Goal: Task Accomplishment & Management: Manage account settings

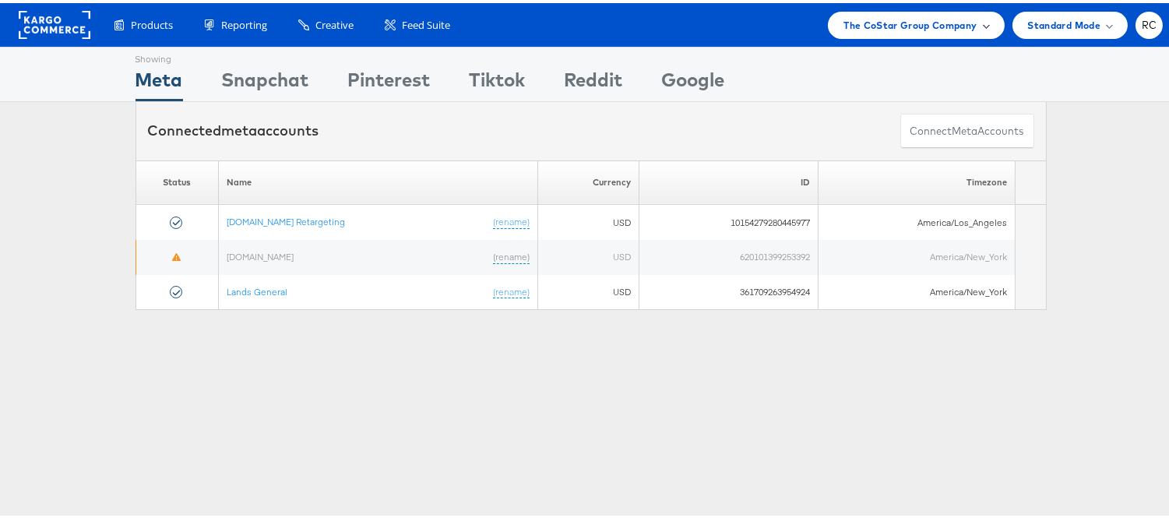
click at [966, 16] on div "The CoStar Group Company" at bounding box center [916, 22] width 145 height 16
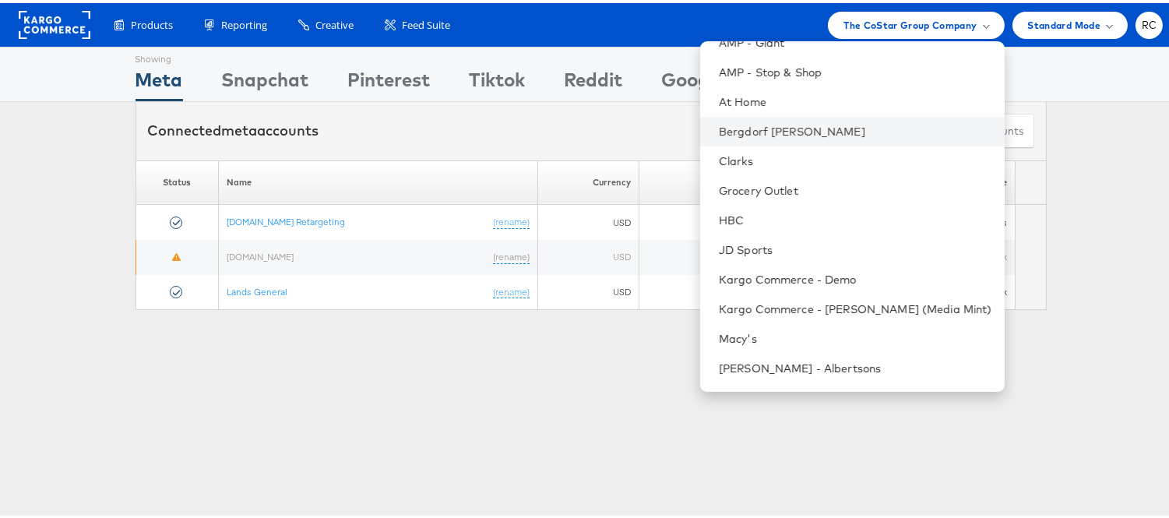
scroll to position [153, 0]
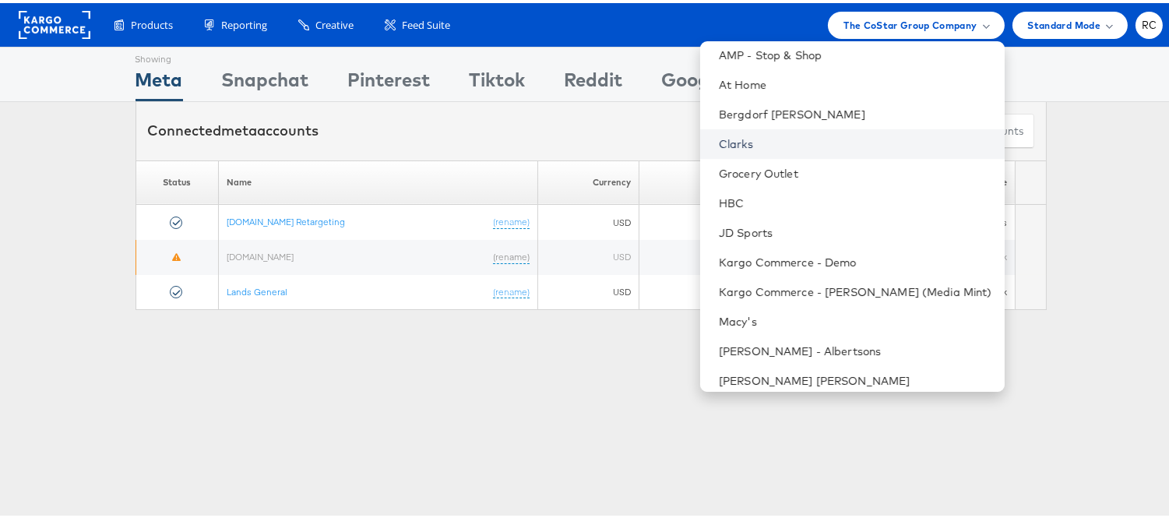
click at [746, 133] on link "Clarks" at bounding box center [855, 141] width 273 height 16
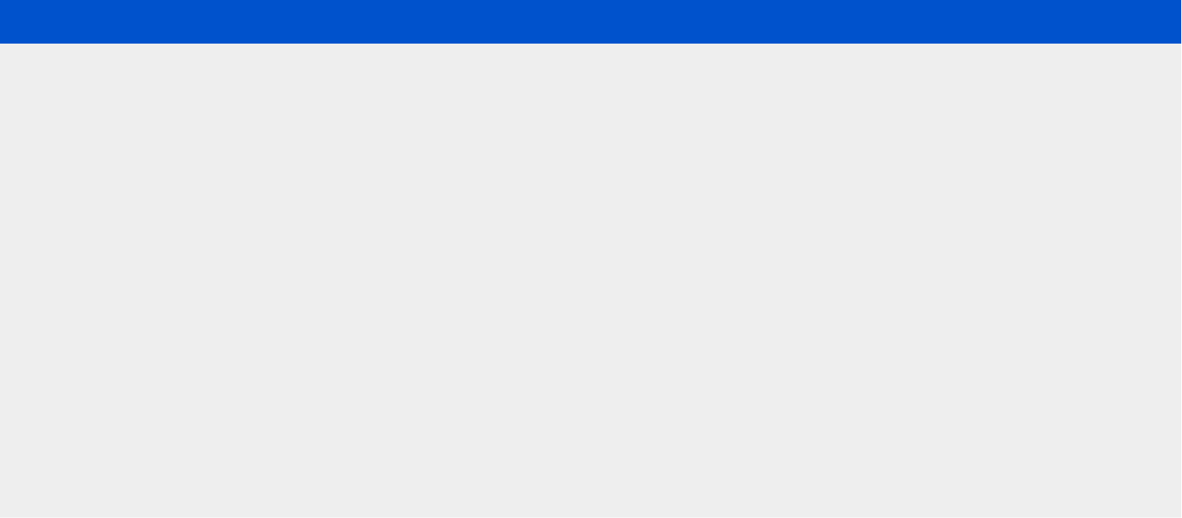
click at [591, 330] on html at bounding box center [591, 259] width 1182 height 518
click at [806, 345] on html at bounding box center [591, 259] width 1182 height 518
click at [703, 348] on html at bounding box center [591, 259] width 1182 height 518
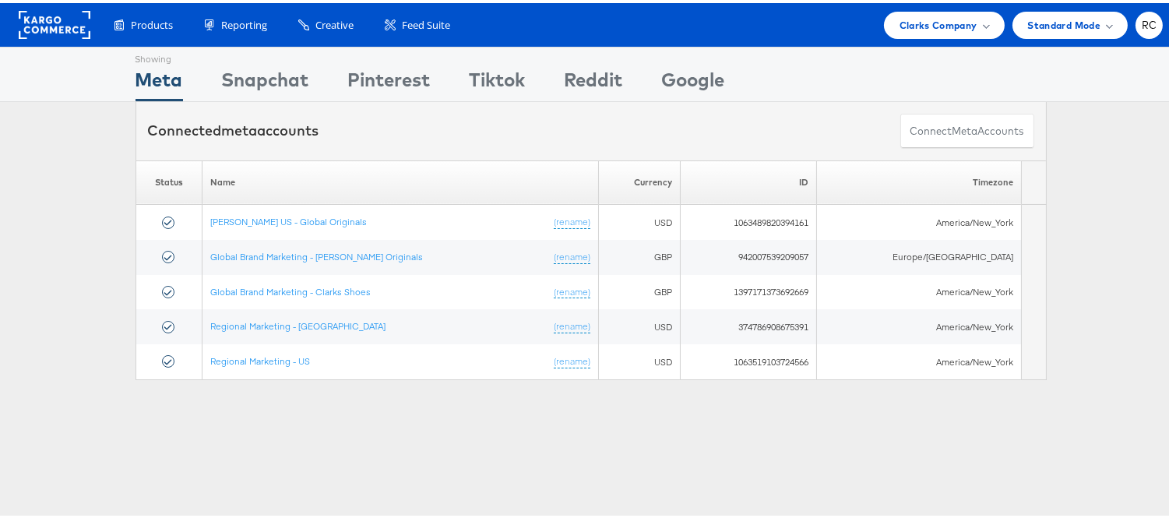
click at [444, 458] on div "Showing Meta Showing Snapchat Showing Pinterest Showing Tiktok Showing Reddit S…" at bounding box center [591, 433] width 1182 height 779
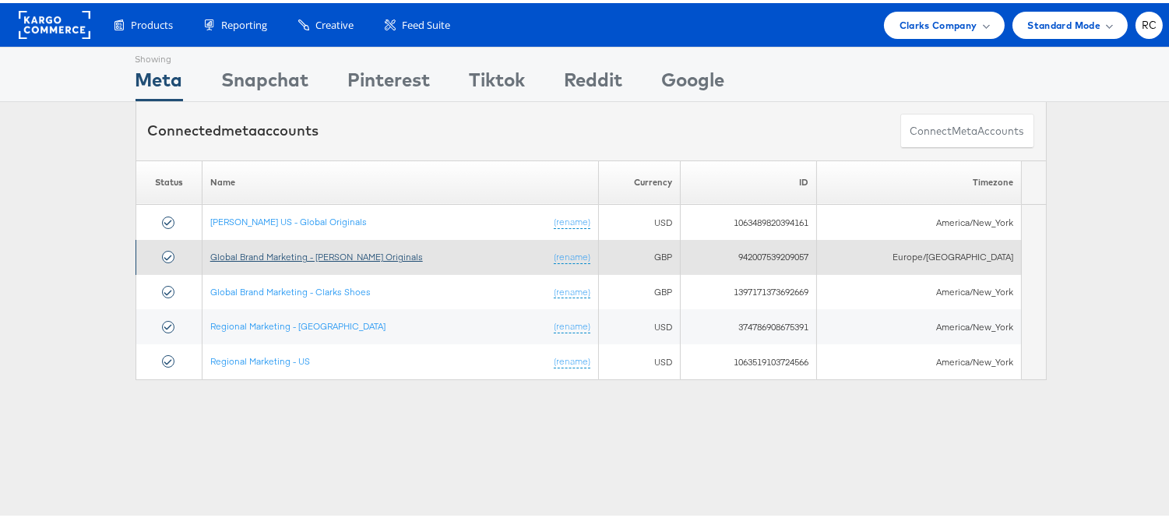
click at [271, 252] on link "Global Brand Marketing - Clarks Originals" at bounding box center [316, 254] width 213 height 12
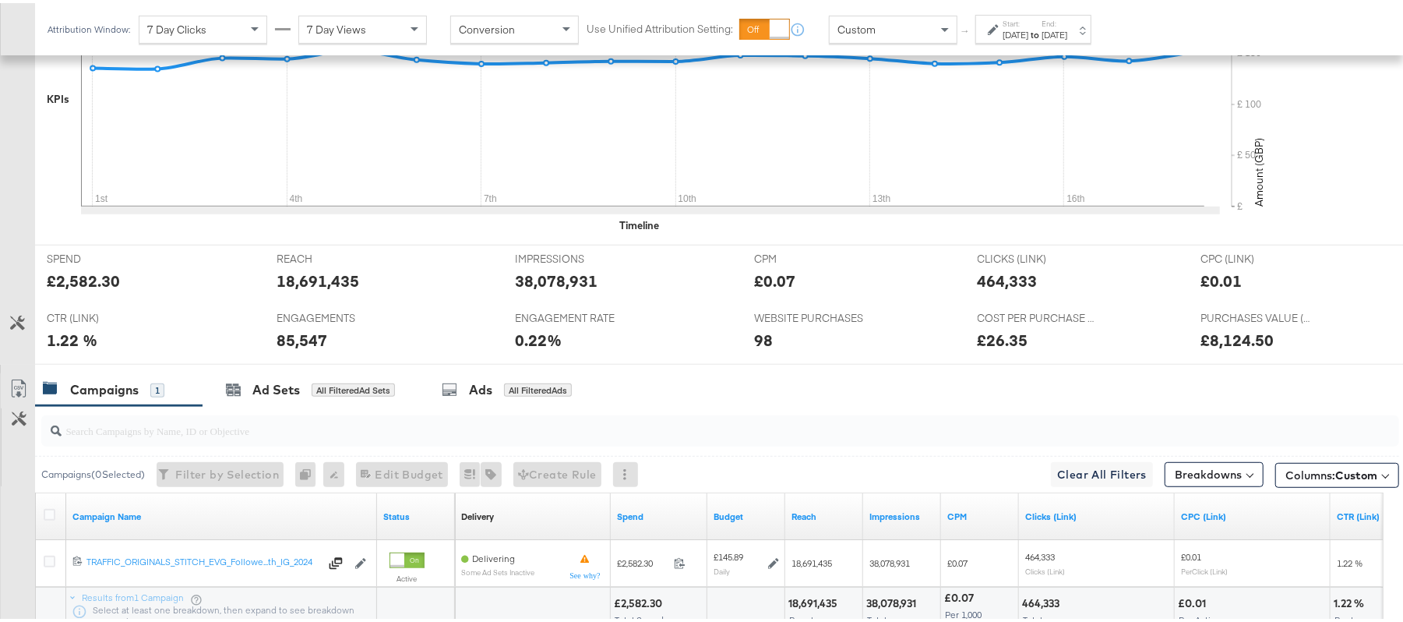
scroll to position [633, 0]
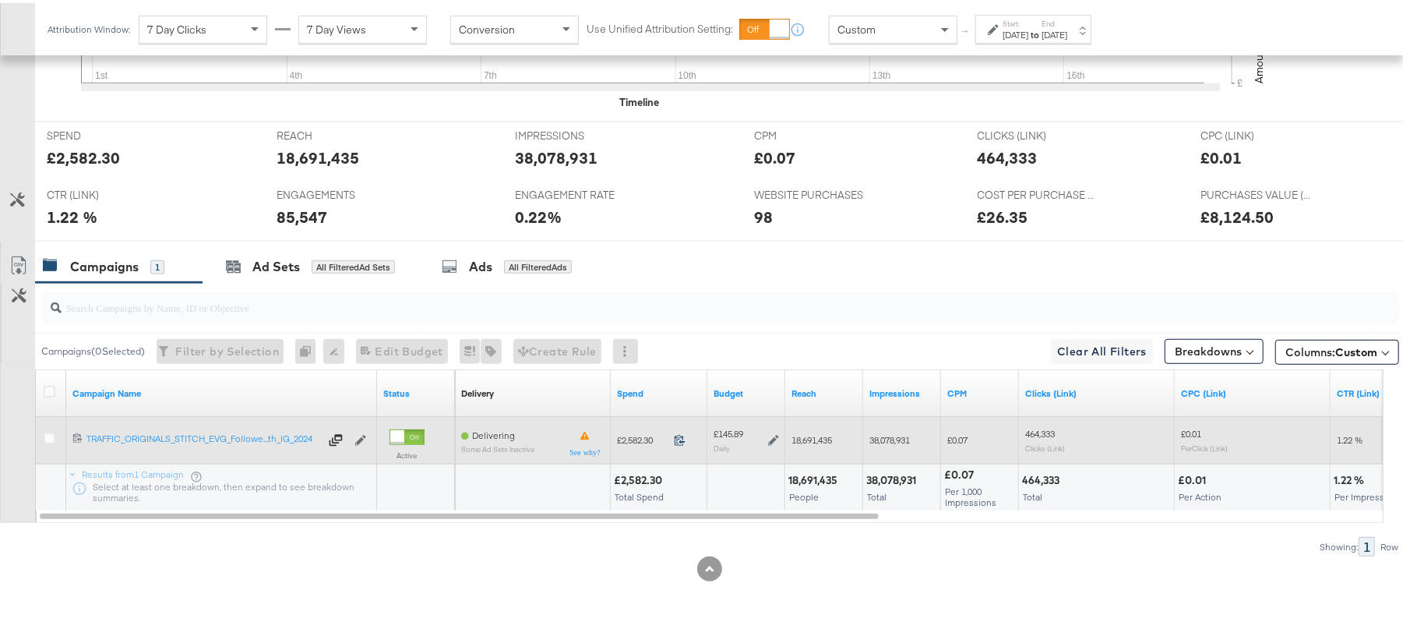
click at [680, 436] on icon at bounding box center [680, 437] width 12 height 12
click at [773, 436] on icon at bounding box center [773, 437] width 11 height 11
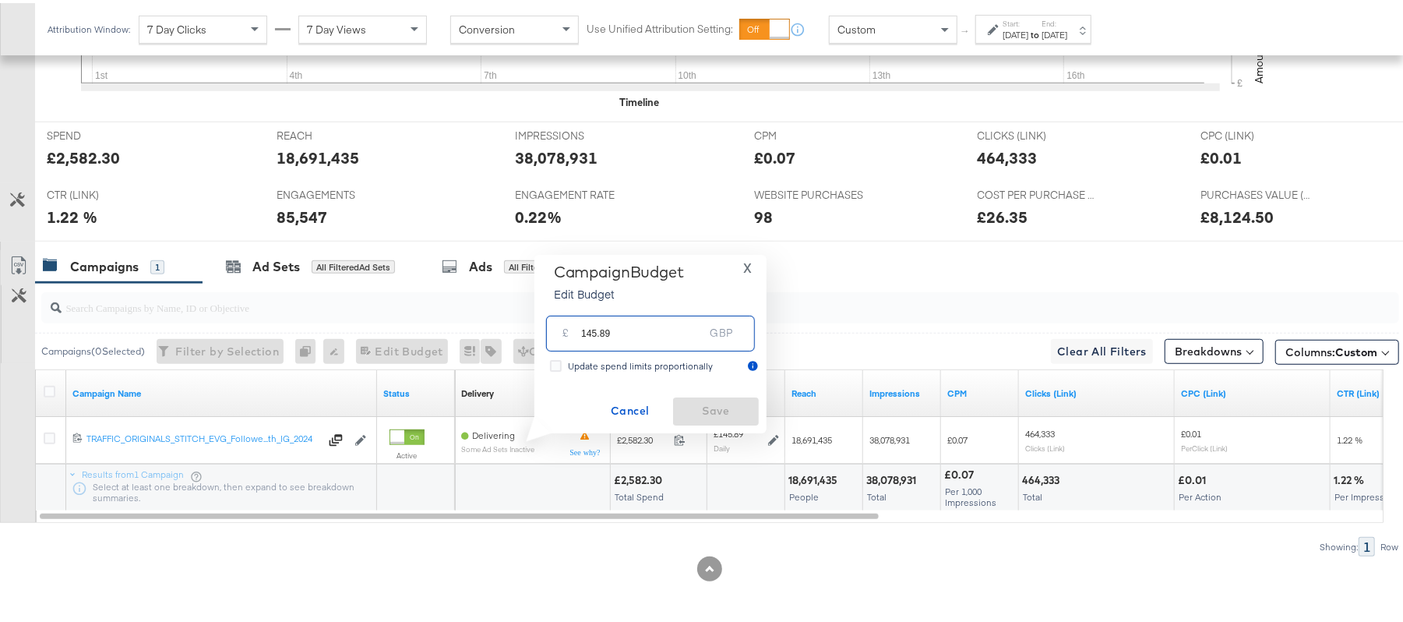
click at [645, 332] on input "145.89" at bounding box center [642, 323] width 123 height 33
type input "145.88"
click at [696, 407] on span "Save" at bounding box center [715, 407] width 73 height 19
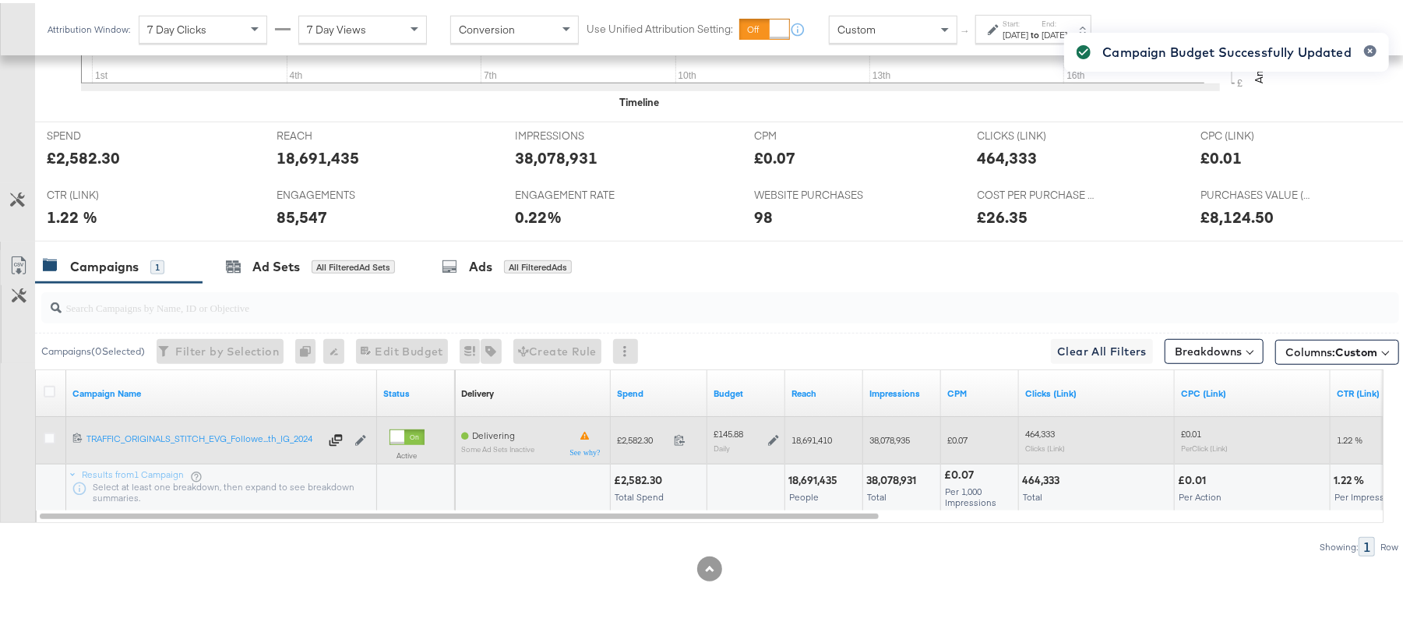
click at [773, 438] on icon at bounding box center [773, 437] width 11 height 11
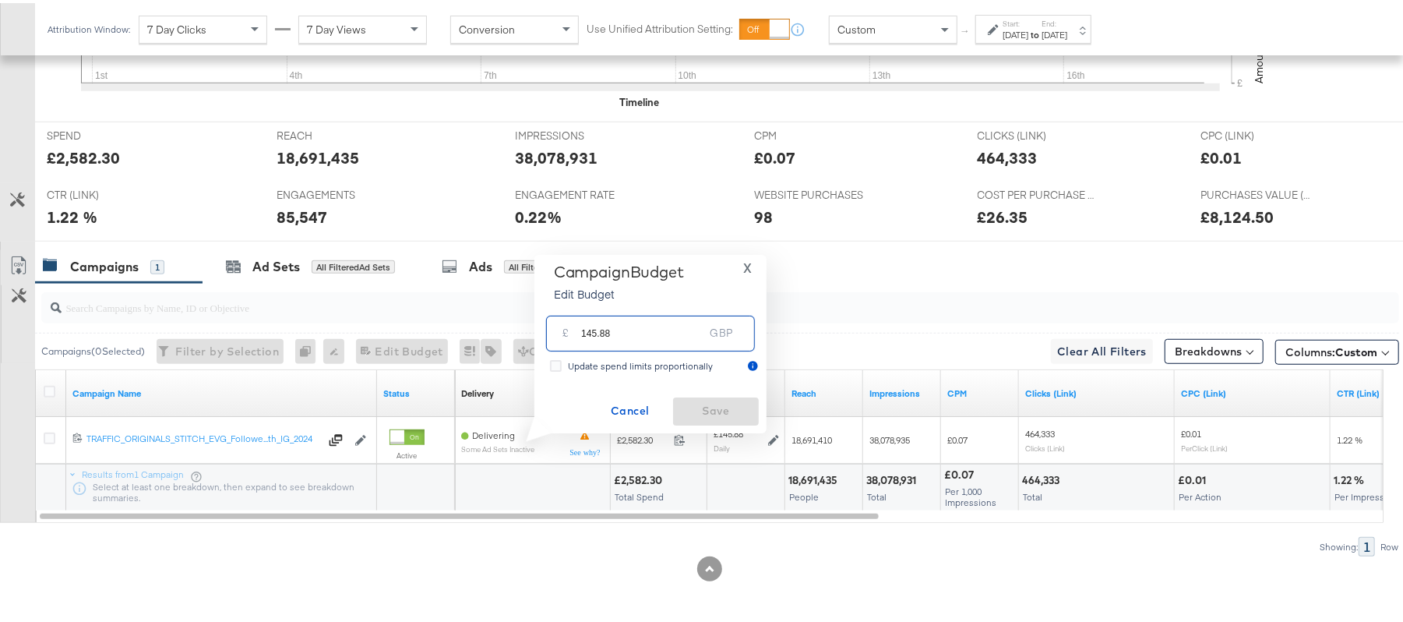
click at [650, 337] on input "145.88" at bounding box center [642, 323] width 123 height 33
type input "145.89"
click at [740, 410] on span "Save" at bounding box center [715, 407] width 73 height 19
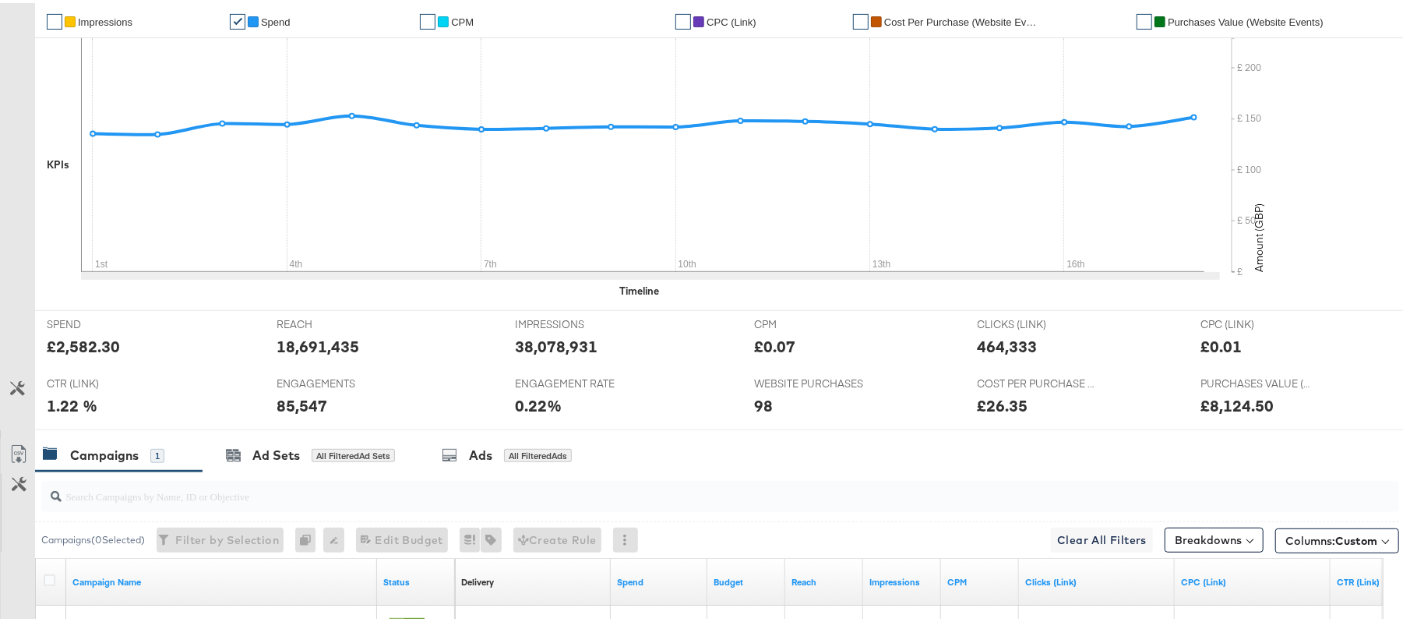
scroll to position [0, 0]
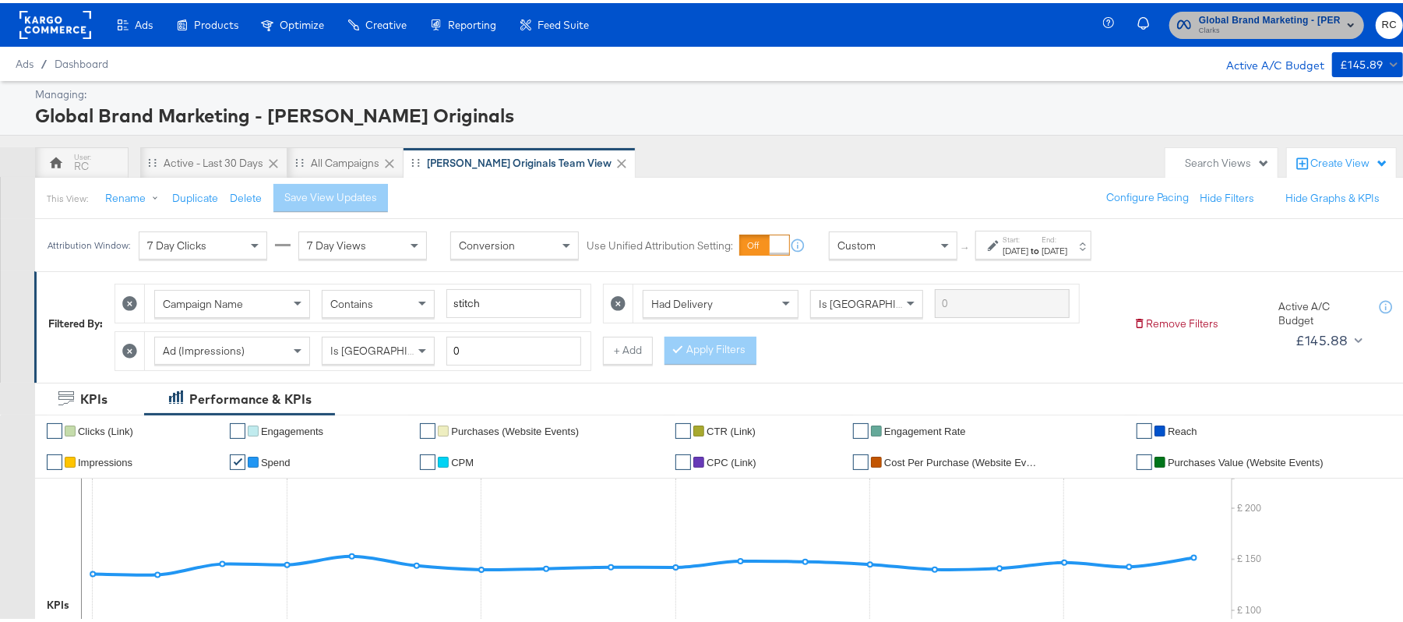
click at [1266, 23] on span "Clarks" at bounding box center [1270, 28] width 142 height 12
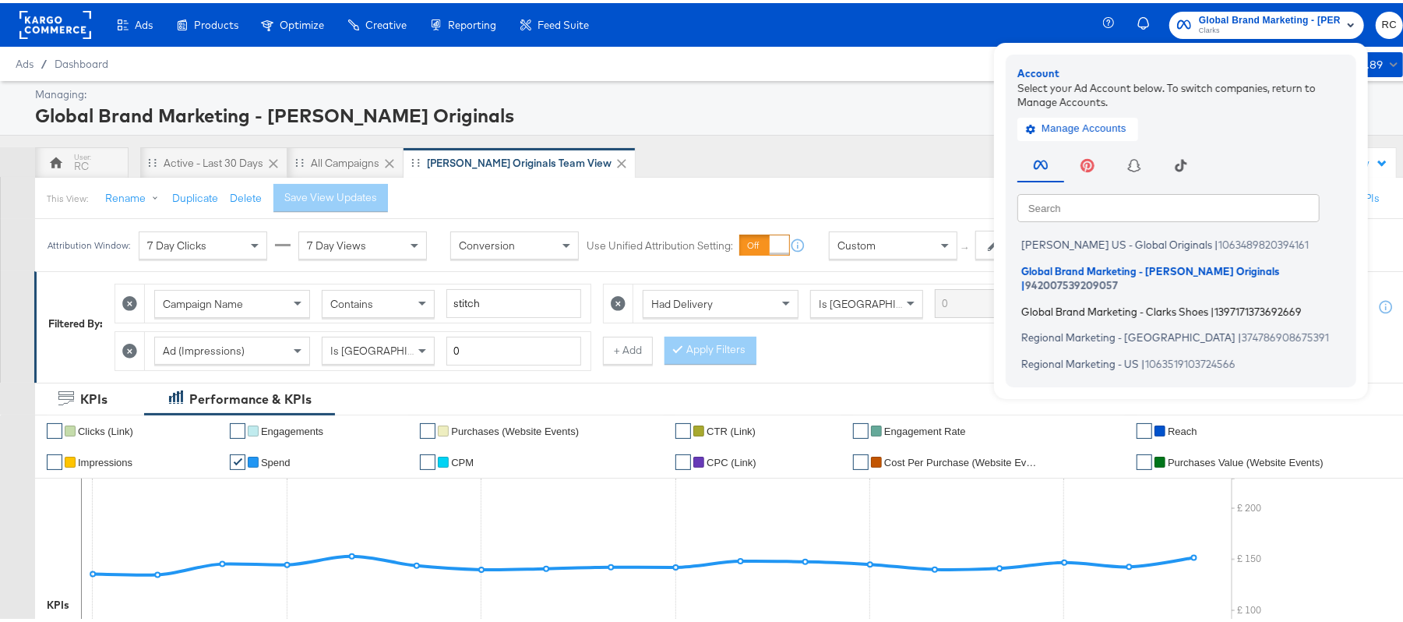
click at [1061, 301] on span "Global Brand Marketing - Clarks Shoes" at bounding box center [1114, 307] width 187 height 12
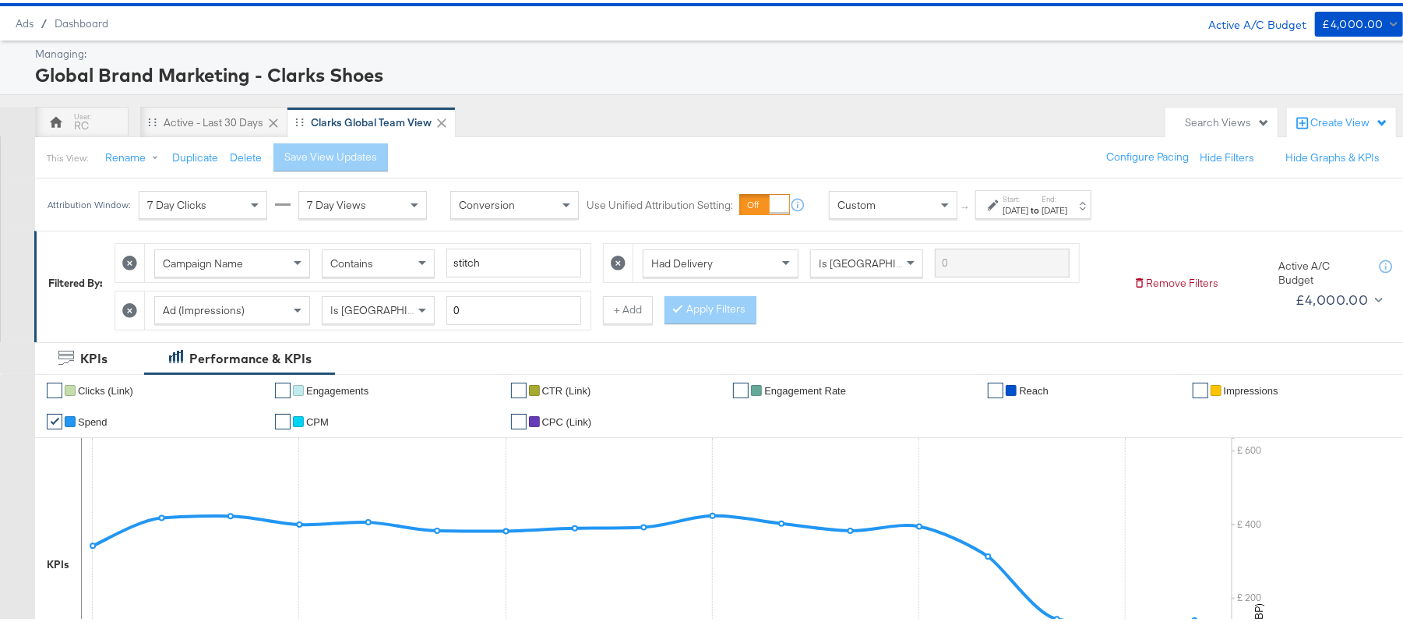
scroll to position [44, 0]
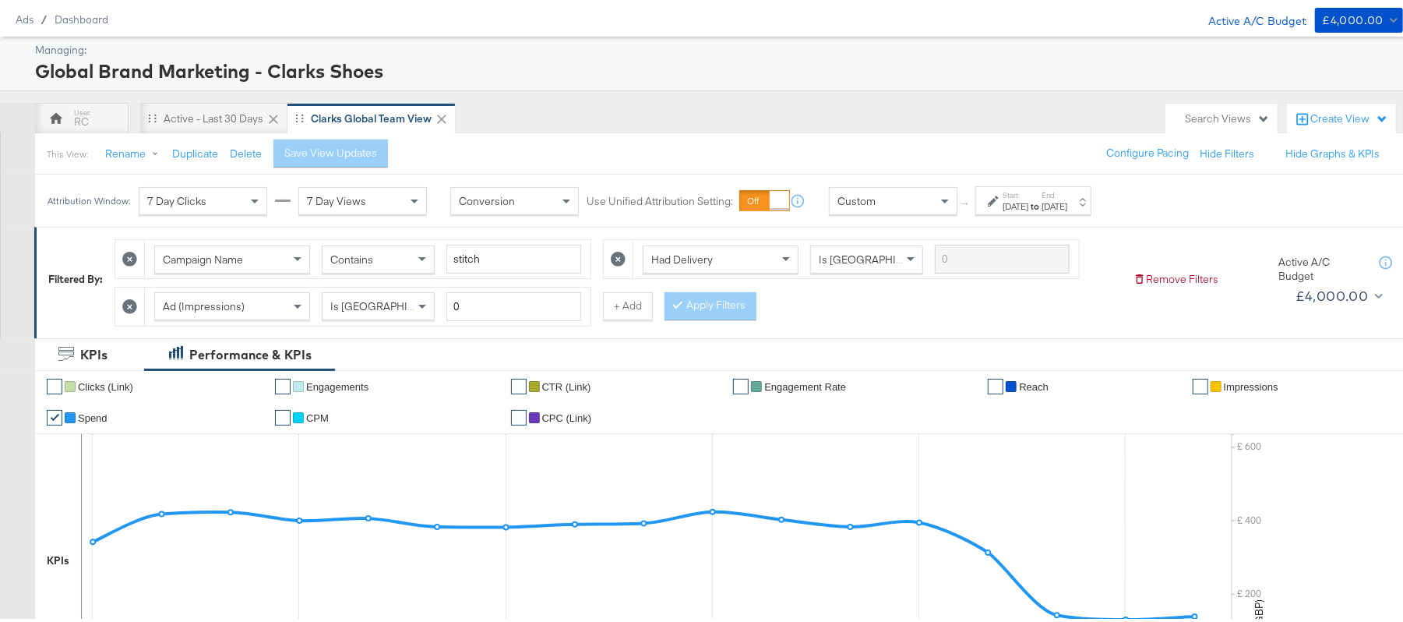
click at [1067, 200] on div "[DATE]" at bounding box center [1055, 203] width 26 height 12
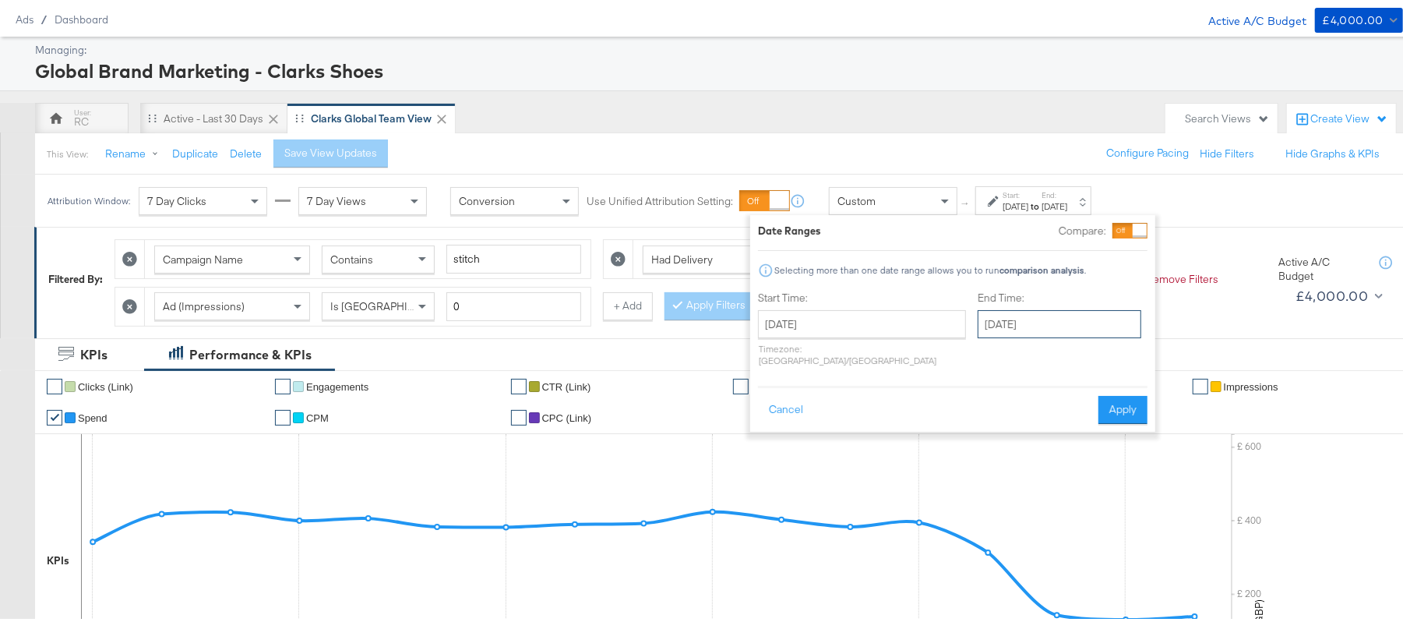
click at [996, 312] on input "[DATE]" at bounding box center [1060, 321] width 164 height 28
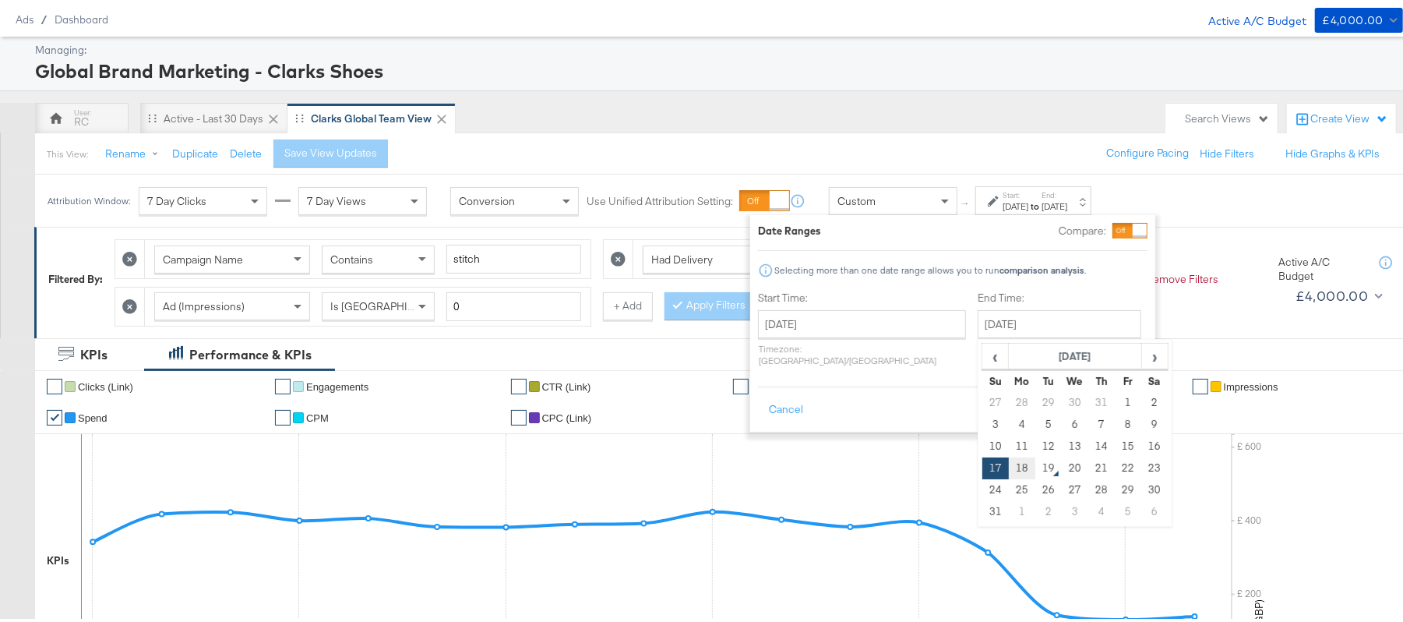
click at [1009, 464] on td "18" at bounding box center [1022, 465] width 26 height 22
type input "[DATE]"
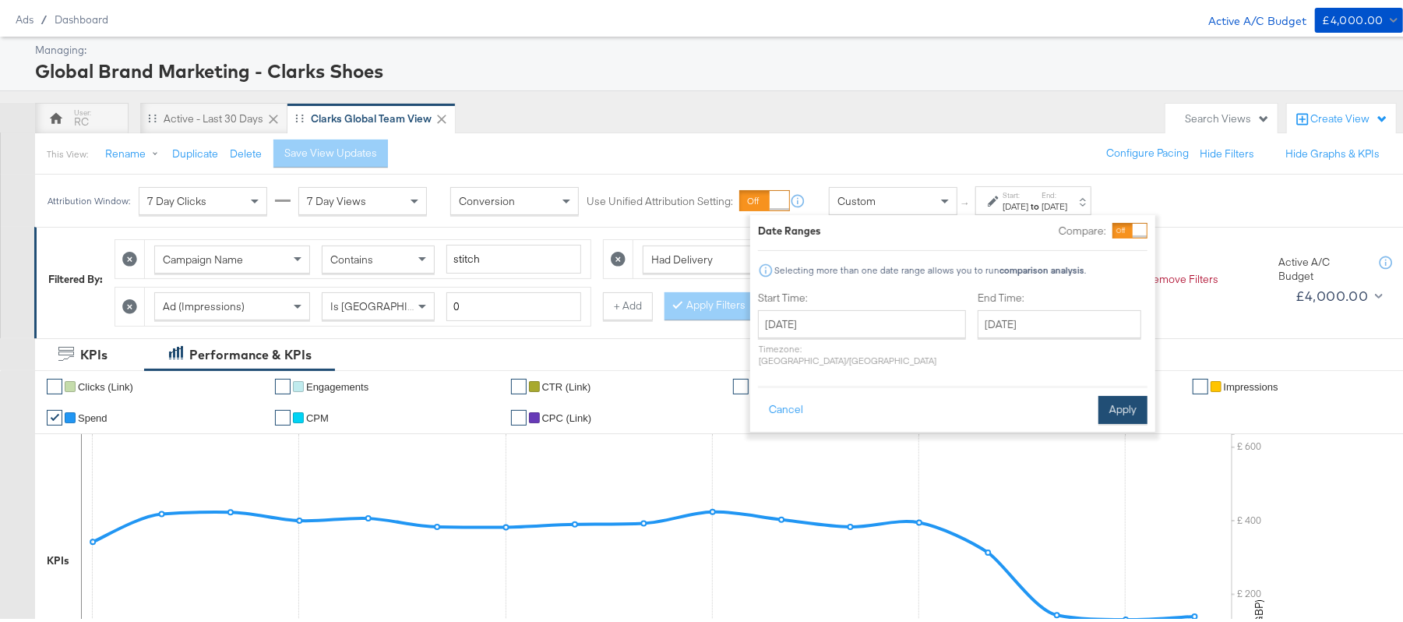
click at [1117, 397] on button "Apply" at bounding box center [1122, 407] width 49 height 28
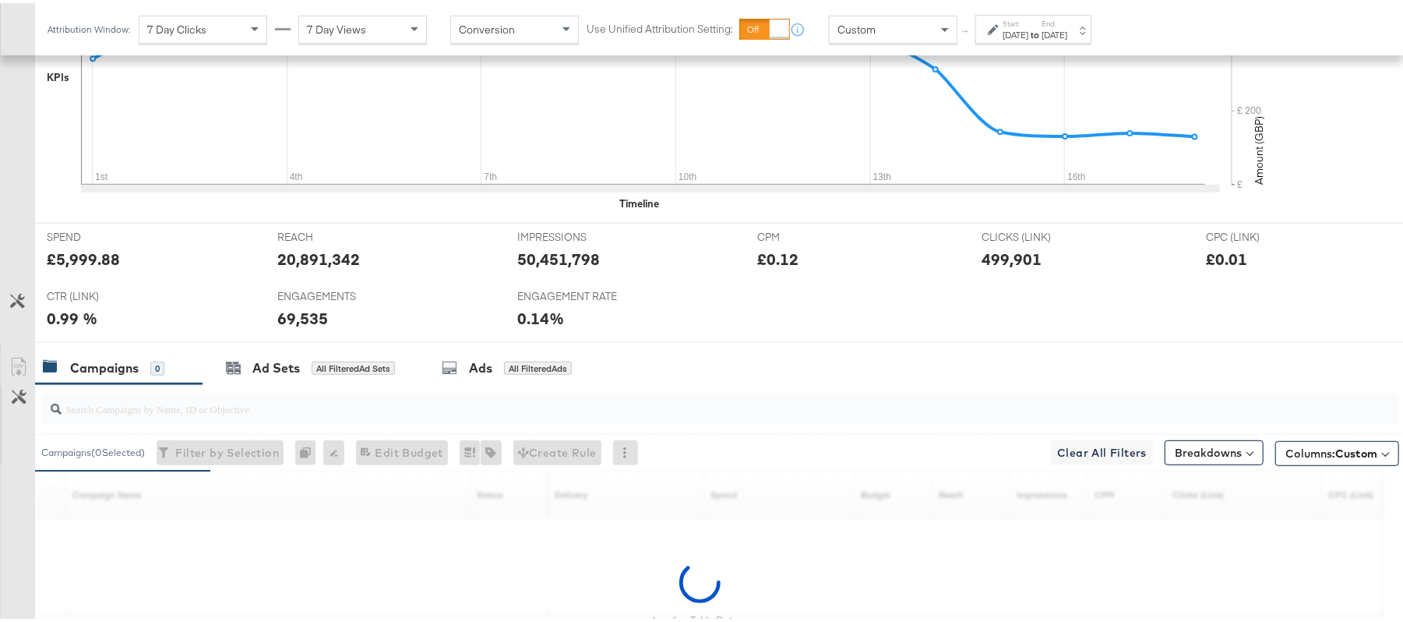
scroll to position [679, 0]
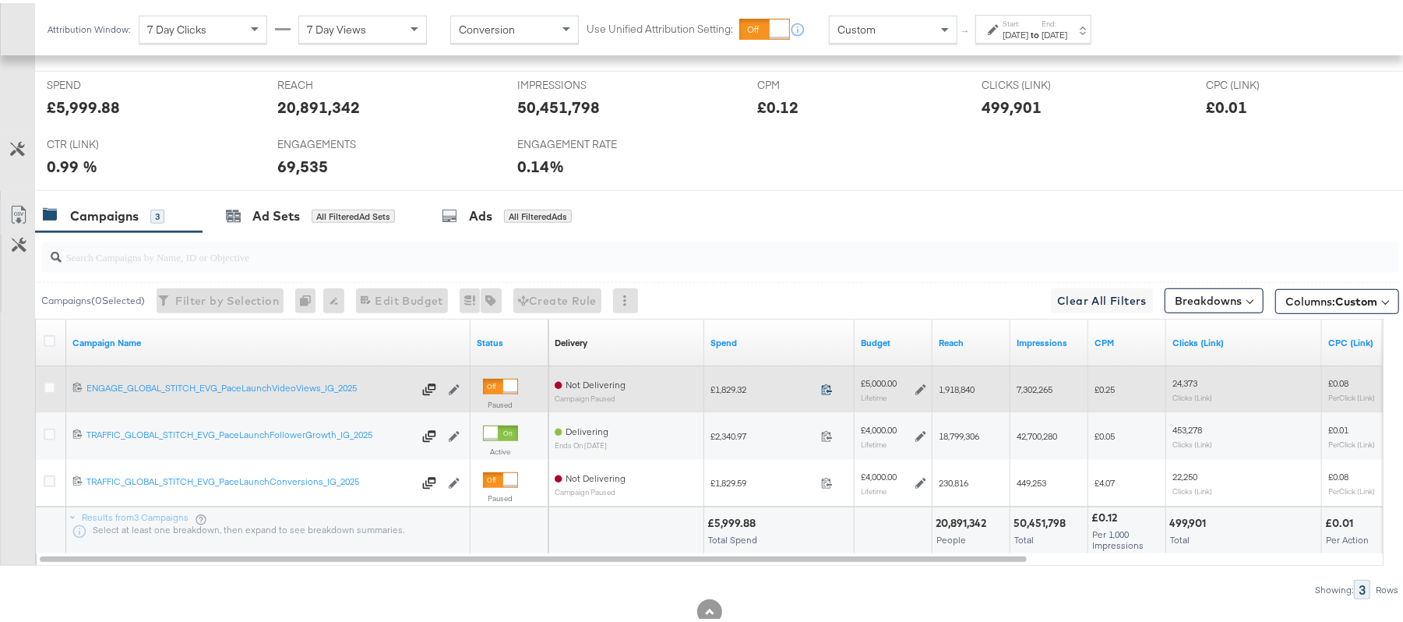
click at [829, 392] on icon at bounding box center [827, 386] width 12 height 12
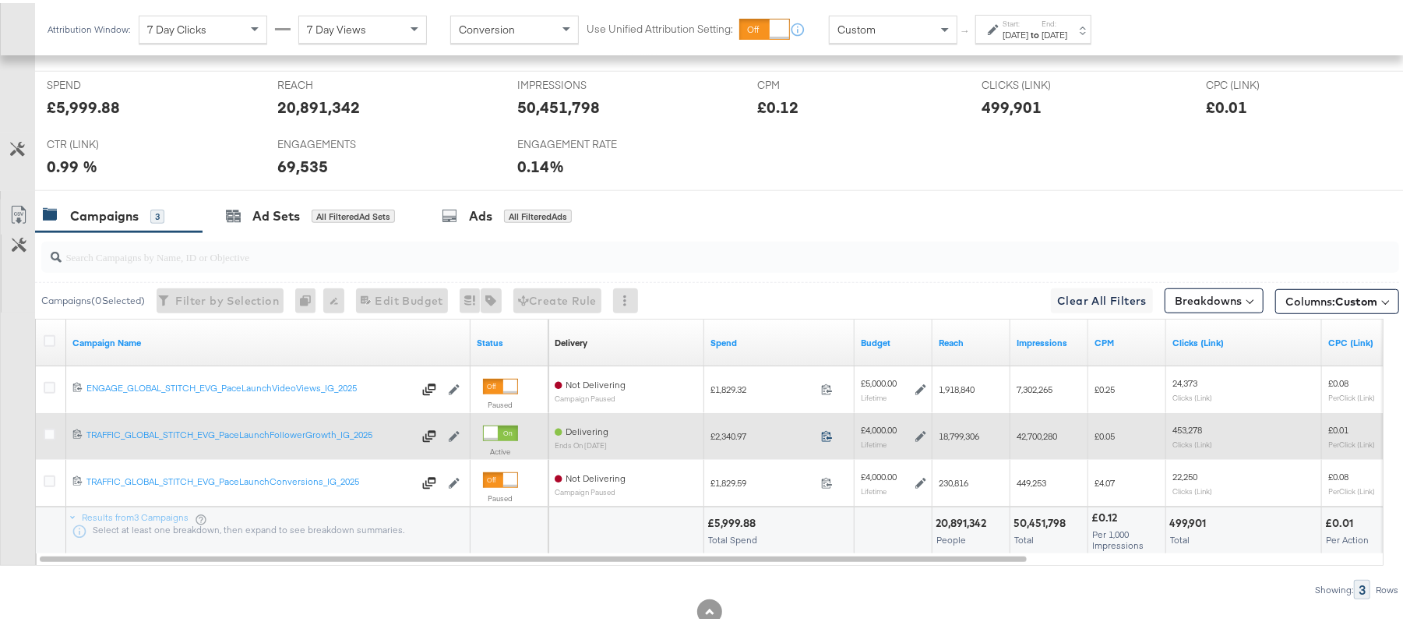
click at [827, 439] on icon at bounding box center [827, 433] width 10 height 11
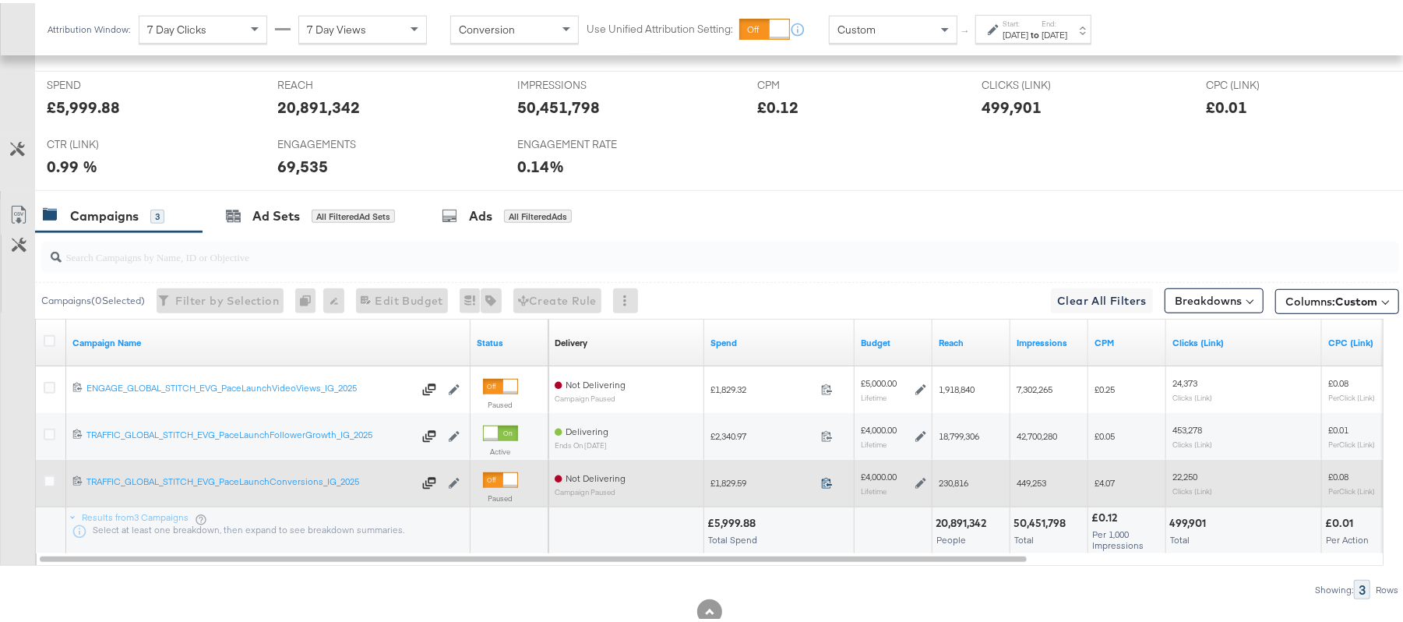
click at [830, 483] on icon at bounding box center [827, 480] width 12 height 12
